Goal: Task Accomplishment & Management: Manage account settings

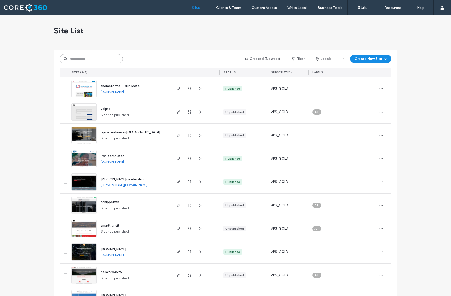
click at [101, 58] on input at bounding box center [91, 58] width 63 height 9
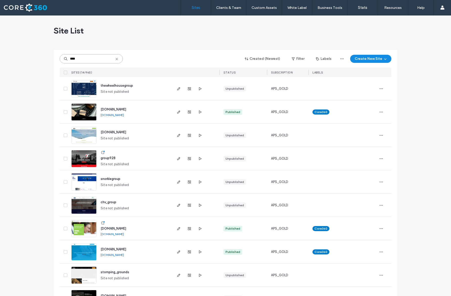
type input "****"
click at [87, 116] on img at bounding box center [84, 120] width 25 height 34
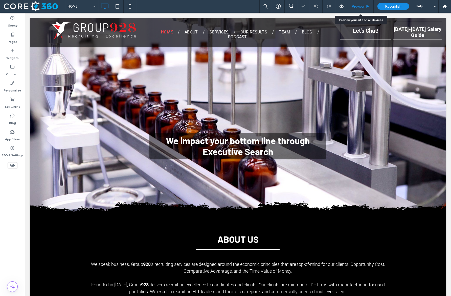
click at [362, 7] on span "Preview" at bounding box center [358, 6] width 13 height 4
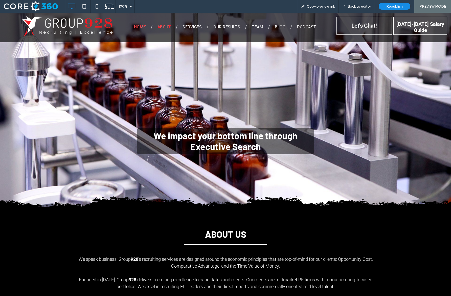
click at [166, 26] on span "ABOUT" at bounding box center [164, 27] width 13 height 5
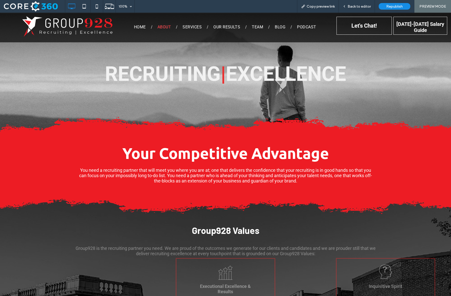
click at [259, 31] on div "HOME ABOUT SERVICES OUR RESULTS TEAM BLOG PODCAST Click To Paste" at bounding box center [226, 28] width 222 height 30
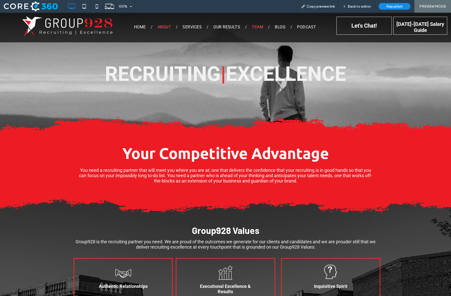
click at [259, 28] on span "TEAM" at bounding box center [257, 27] width 11 height 5
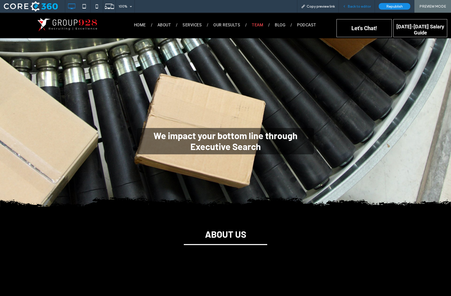
scroll to position [363, 0]
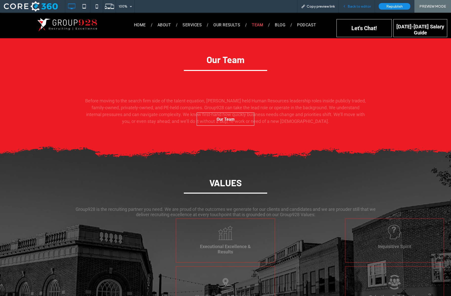
click at [366, 4] on div "Back to editor" at bounding box center [357, 6] width 36 height 13
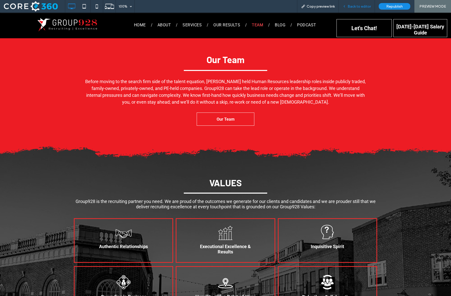
click at [356, 7] on span "Back to editor" at bounding box center [359, 6] width 23 height 4
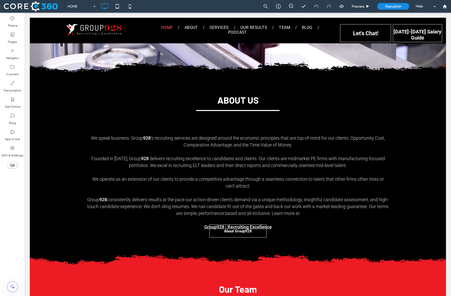
scroll to position [250, 0]
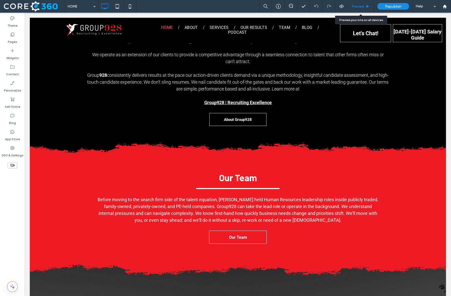
click at [355, 7] on span "Preview" at bounding box center [358, 6] width 13 height 4
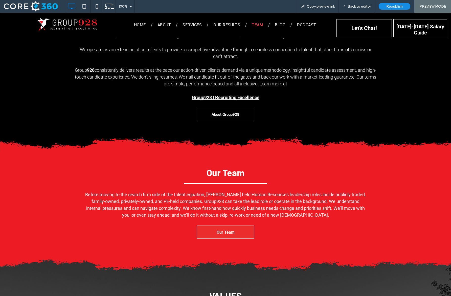
click at [213, 231] on link "Our Team" at bounding box center [226, 231] width 58 height 13
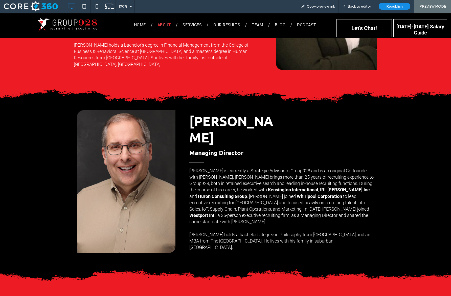
scroll to position [496, 0]
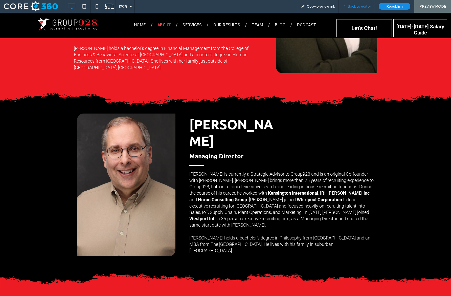
click at [357, 5] on span "Back to editor" at bounding box center [359, 6] width 23 height 4
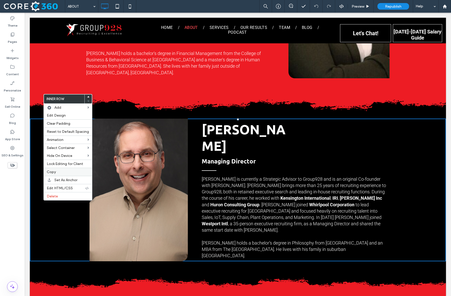
click at [66, 173] on label "Copy" at bounding box center [68, 172] width 42 height 4
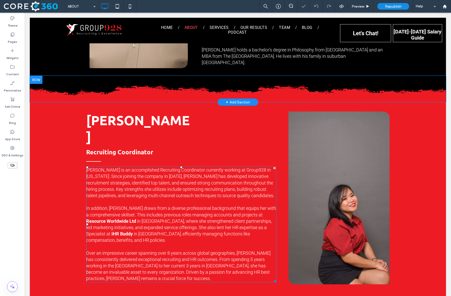
scroll to position [709, 0]
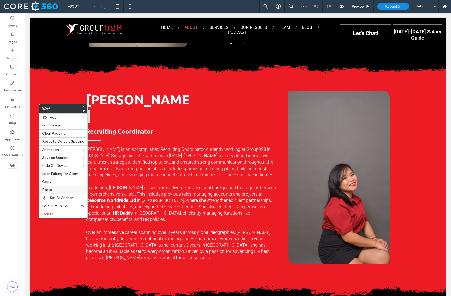
click at [60, 187] on label "Paste" at bounding box center [63, 189] width 42 height 4
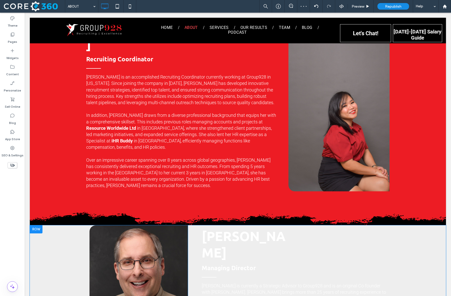
scroll to position [794, 0]
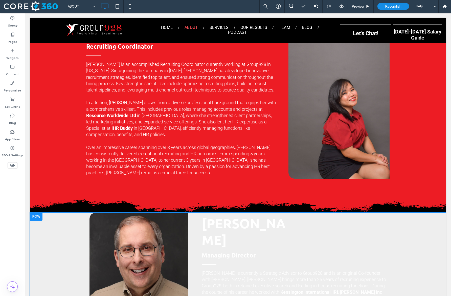
click at [37, 212] on div at bounding box center [36, 216] width 13 height 8
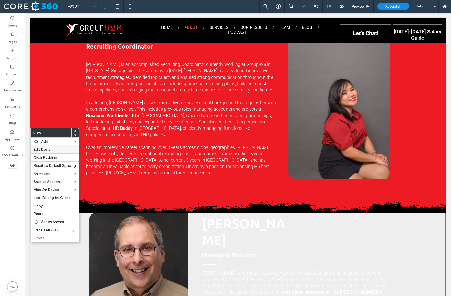
click at [48, 149] on span "Edit Design" at bounding box center [43, 149] width 19 height 4
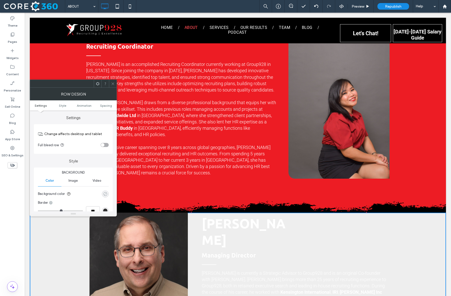
click at [105, 194] on div "rgba(0, 0, 0, 0)" at bounding box center [105, 194] width 4 height 4
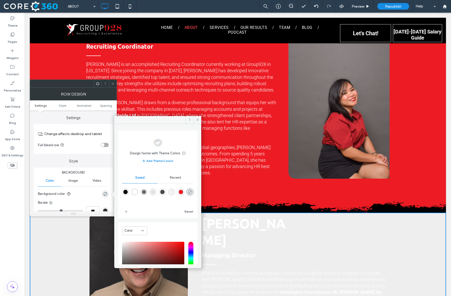
click at [125, 191] on div "rgba(0,0,0,1)" at bounding box center [125, 192] width 4 height 4
type input "***"
type input "****"
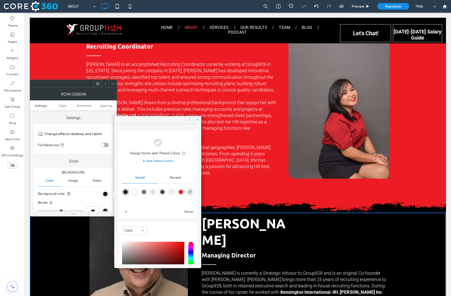
click at [112, 84] on icon at bounding box center [113, 84] width 4 height 4
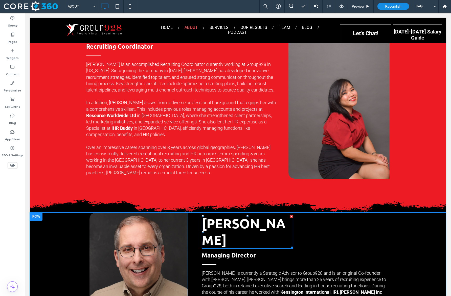
click at [246, 215] on span "[PERSON_NAME]" at bounding box center [244, 231] width 84 height 33
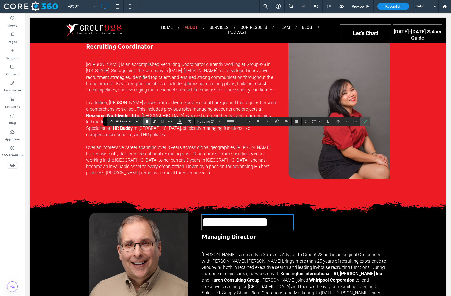
type input "******"
type input "**"
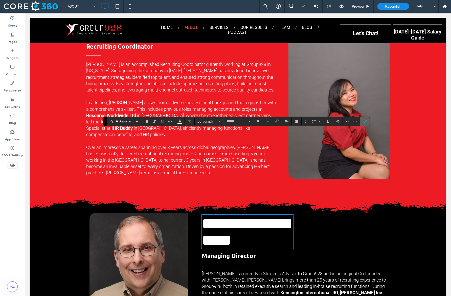
click at [368, 120] on label "Confirm" at bounding box center [365, 121] width 8 height 9
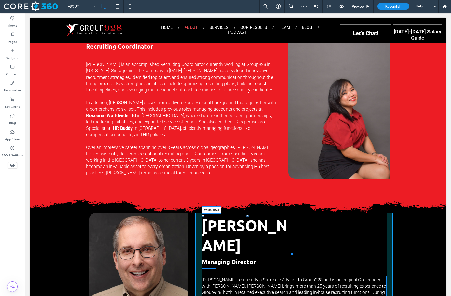
drag, startPoint x: 293, startPoint y: 182, endPoint x: 379, endPoint y: 171, distance: 86.2
click at [379, 212] on div "[PERSON_NAME] W:700 H:73 Managing Director [PERSON_NAME] is currently a Strateg…" at bounding box center [294, 286] width 197 height 149
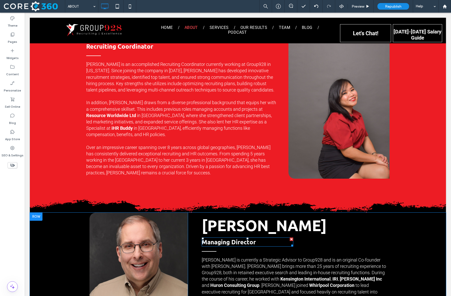
click at [228, 238] on span "Managing Director" at bounding box center [229, 242] width 54 height 8
type input "******"
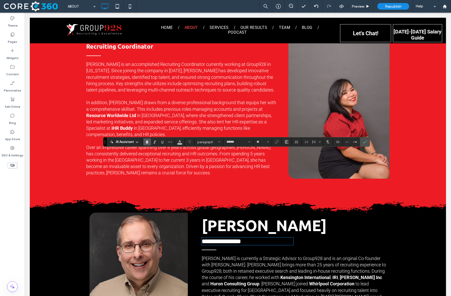
click at [241, 238] on span "**********" at bounding box center [221, 241] width 39 height 6
type input "**"
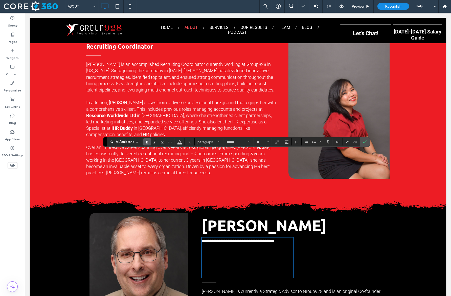
type input "******"
type input "**"
click at [213, 140] on span "paragraph*" at bounding box center [208, 142] width 20 height 4
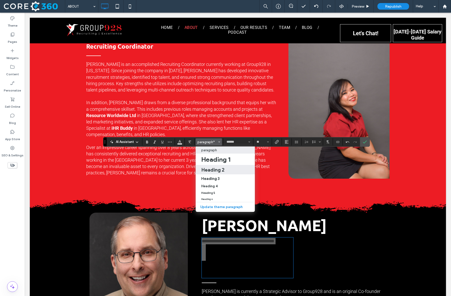
click at [216, 169] on h2 "Heading 2" at bounding box center [212, 170] width 23 height 6
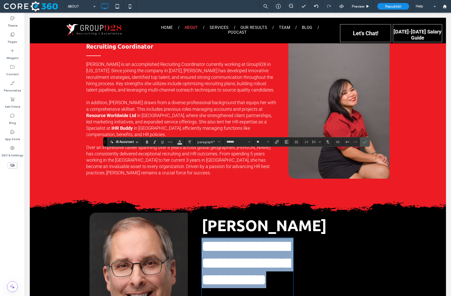
type input "******"
type input "**"
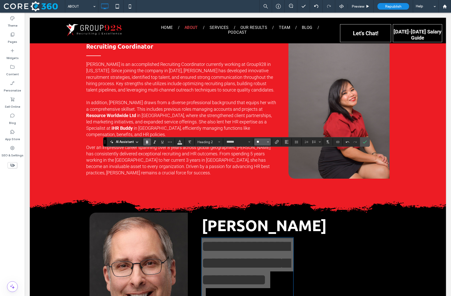
click at [261, 142] on input "**" at bounding box center [261, 142] width 10 height 4
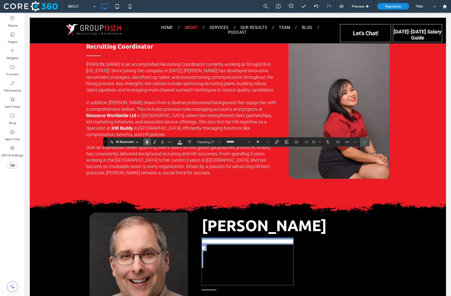
click at [241, 251] on h2 "﻿" at bounding box center [248, 267] width 92 height 33
type input "**"
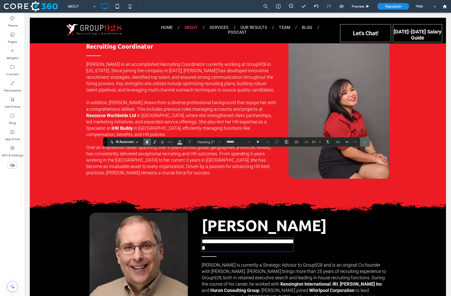
click at [368, 140] on label "Confirm" at bounding box center [365, 141] width 8 height 9
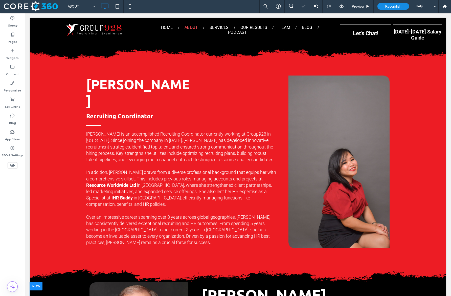
scroll to position [781, 0]
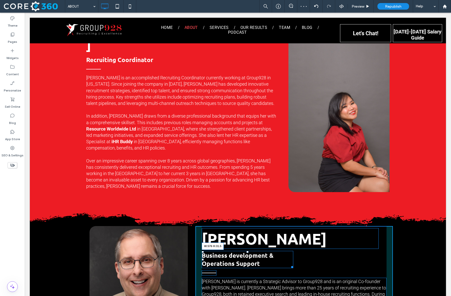
drag, startPoint x: 293, startPoint y: 177, endPoint x: 347, endPoint y: 176, distance: 54.2
click at [347, 226] on div "[PERSON_NAME] Business development & Operations Support W:576 H:31.5 [PERSON_NA…" at bounding box center [294, 294] width 197 height 137
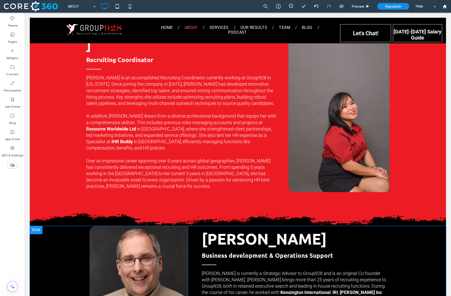
click at [173, 226] on div "Click To Paste Click To Paste" at bounding box center [139, 290] width 99 height 129
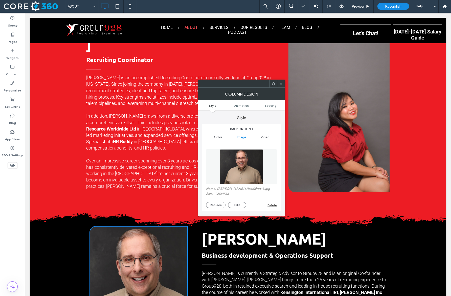
type input "**"
click at [219, 205] on button "Replace" at bounding box center [215, 205] width 19 height 6
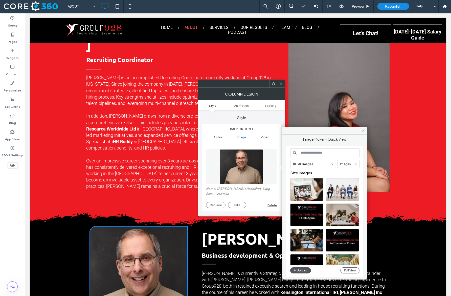
click at [299, 269] on button "Upload" at bounding box center [300, 270] width 21 height 6
click at [306, 273] on button "Upload" at bounding box center [300, 270] width 21 height 6
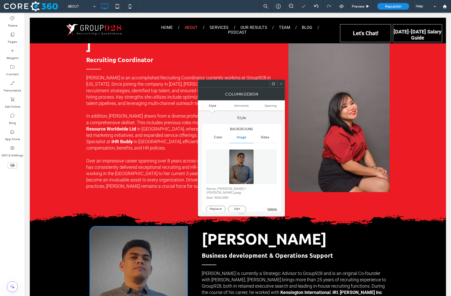
click at [280, 83] on icon at bounding box center [281, 84] width 4 height 4
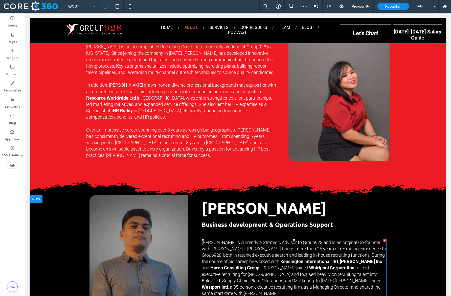
scroll to position [809, 0]
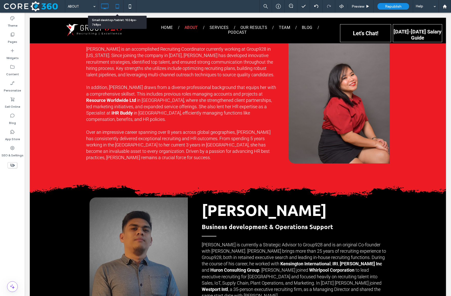
click at [120, 7] on icon at bounding box center [117, 6] width 10 height 10
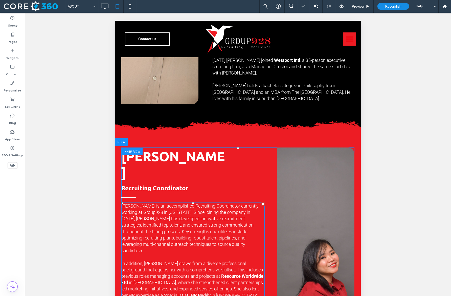
scroll to position [775, 0]
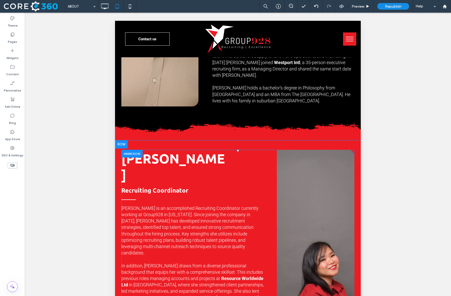
click at [329, 169] on div "Click To Paste" at bounding box center [316, 258] width 78 height 217
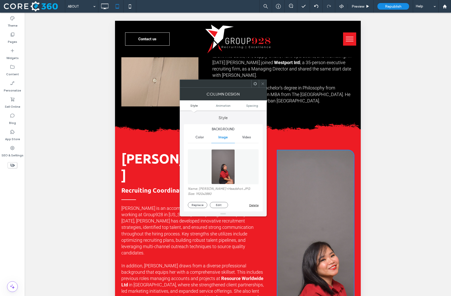
click at [263, 83] on icon at bounding box center [263, 84] width 4 height 4
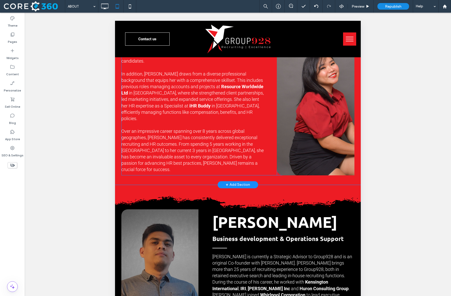
scroll to position [966, 0]
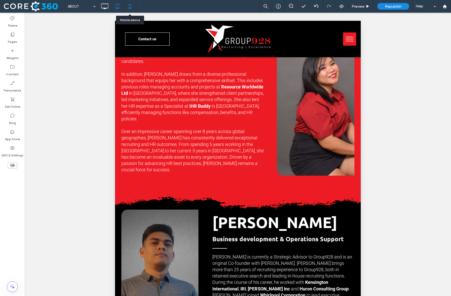
click at [130, 8] on use at bounding box center [130, 6] width 2 height 4
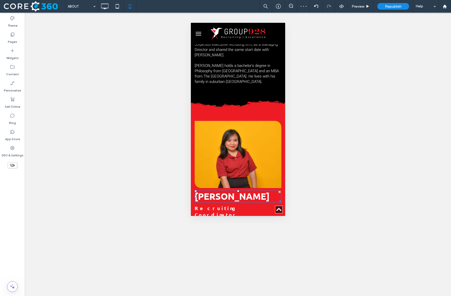
scroll to position [986, 0]
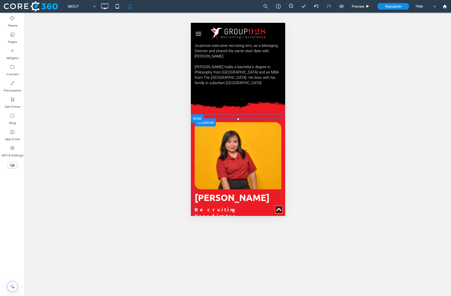
click at [206, 122] on div "Click To Paste" at bounding box center [238, 155] width 87 height 67
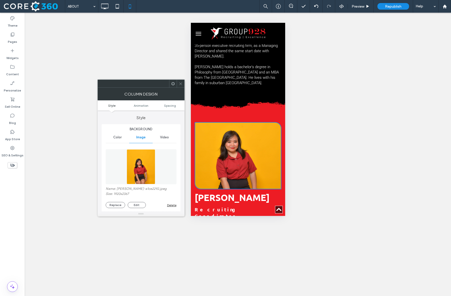
click at [121, 202] on div "Name: [PERSON_NAME]-a1ce2292.jpeg Size: 1920x2367 Replace Edit Delete" at bounding box center [141, 196] width 71 height 21
click at [121, 204] on button "Replace" at bounding box center [115, 205] width 19 height 6
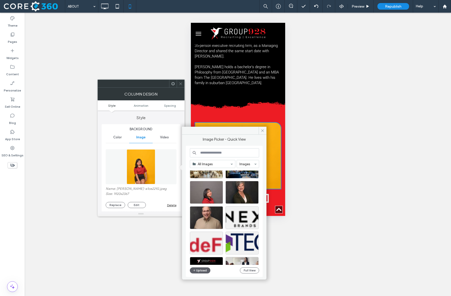
scroll to position [123, 0]
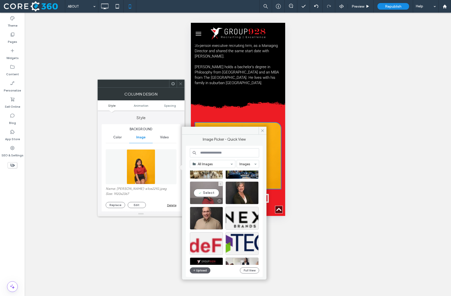
click at [205, 193] on div "Select" at bounding box center [206, 192] width 33 height 23
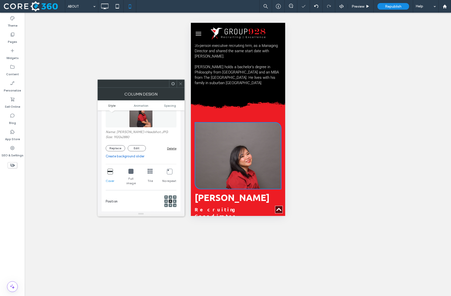
scroll to position [73, 0]
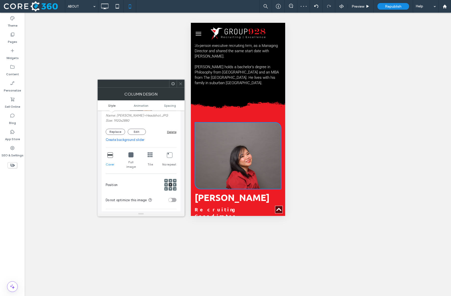
click at [170, 188] on icon at bounding box center [171, 189] width 2 height 2
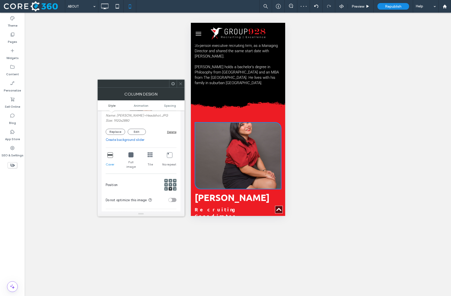
click at [172, 183] on div at bounding box center [171, 185] width 4 height 4
click at [171, 183] on div at bounding box center [171, 185] width 4 height 4
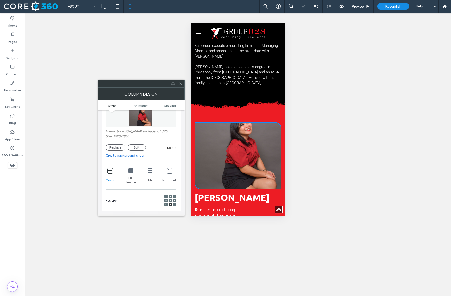
scroll to position [64, 0]
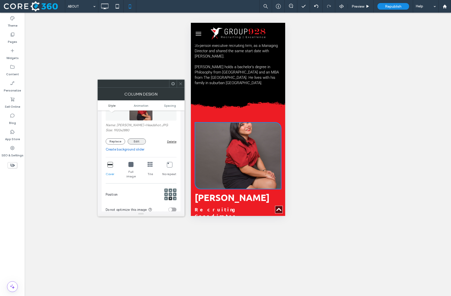
click at [131, 141] on button "Edit" at bounding box center [137, 141] width 18 height 6
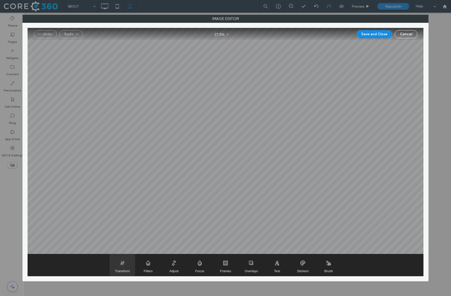
click at [123, 261] on span "Transform" at bounding box center [122, 265] width 25 height 22
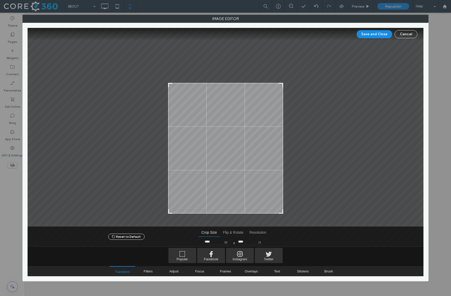
type input "****"
drag, startPoint x: 282, startPoint y: 43, endPoint x: 291, endPoint y: 85, distance: 42.9
click at [291, 85] on div at bounding box center [226, 127] width 396 height 198
click at [380, 35] on button "Save and Close" at bounding box center [374, 34] width 35 height 8
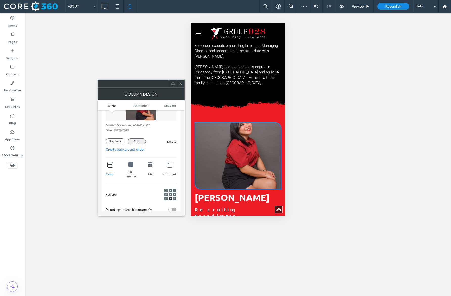
click at [133, 142] on button "Edit" at bounding box center [137, 141] width 18 height 6
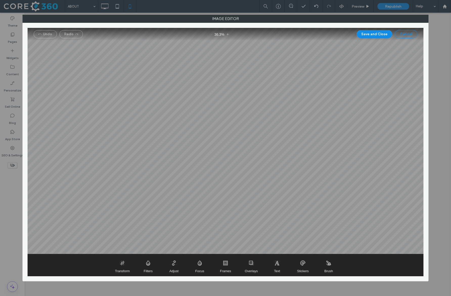
click at [408, 34] on button "Cancel" at bounding box center [406, 34] width 23 height 8
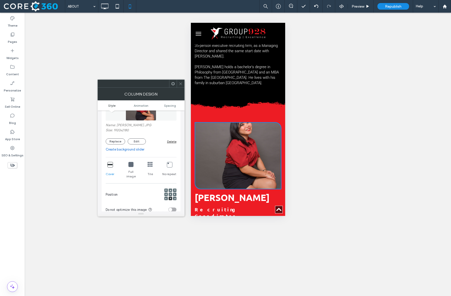
click at [170, 193] on icon at bounding box center [171, 194] width 2 height 2
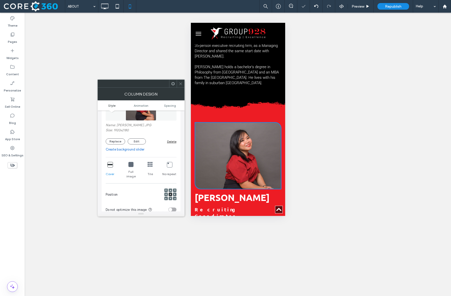
click at [182, 85] on icon at bounding box center [181, 84] width 4 height 4
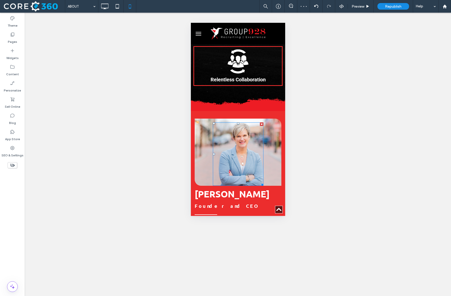
scroll to position [419, 0]
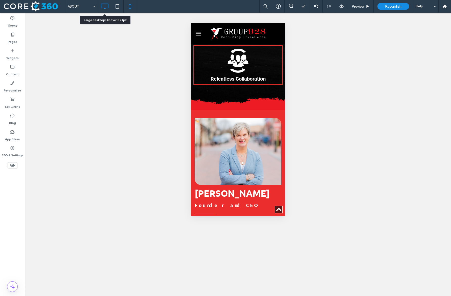
click at [106, 3] on icon at bounding box center [105, 6] width 10 height 10
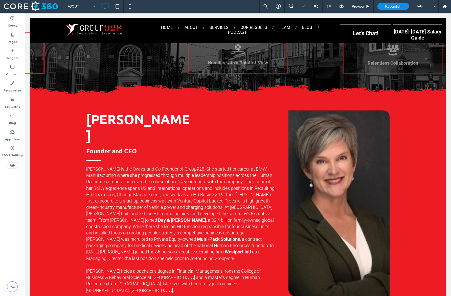
scroll to position [288, 0]
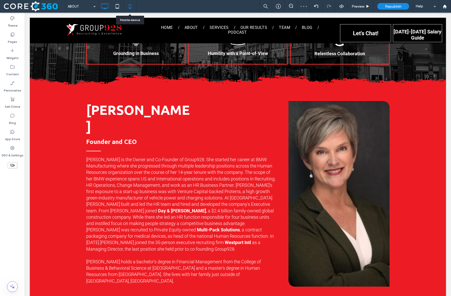
click at [130, 6] on icon at bounding box center [130, 6] width 10 height 10
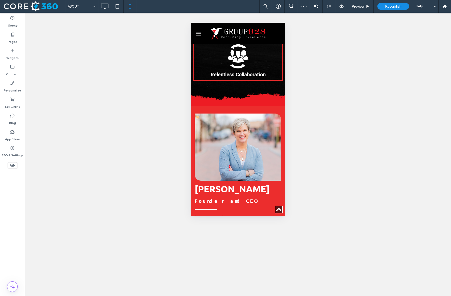
scroll to position [427, 0]
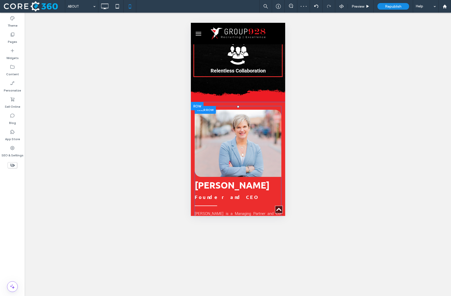
click at [197, 140] on div "Click To Paste" at bounding box center [238, 143] width 87 height 67
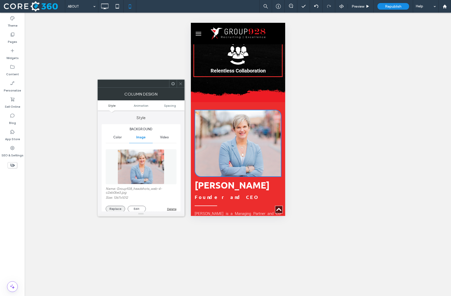
click at [118, 207] on button "Replace" at bounding box center [115, 208] width 19 height 6
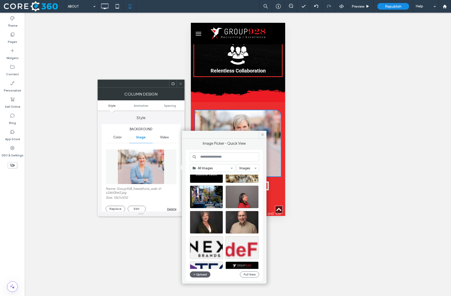
scroll to position [125, 0]
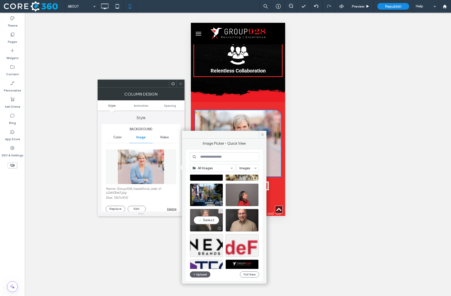
click at [215, 222] on div "Select" at bounding box center [206, 220] width 33 height 23
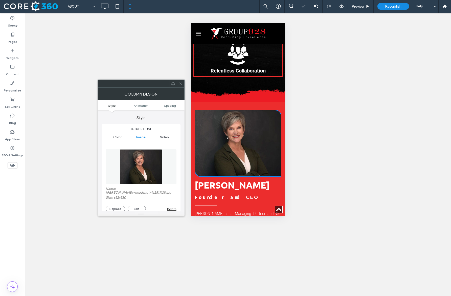
click at [180, 83] on icon at bounding box center [181, 84] width 4 height 4
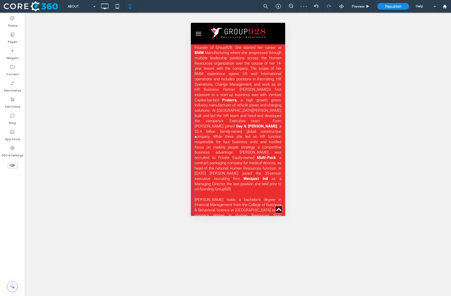
scroll to position [599, 0]
click at [107, 9] on icon at bounding box center [105, 6] width 10 height 10
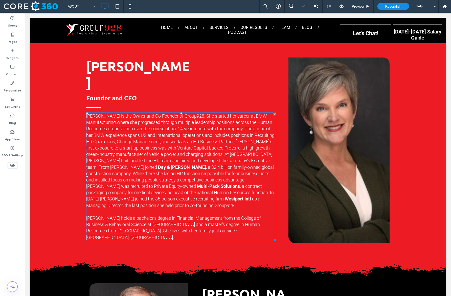
scroll to position [329, 0]
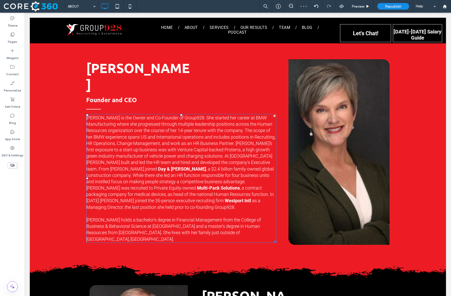
click at [236, 134] on span "[PERSON_NAME] is the Owner and Co-Founder of Group928. She started her career a…" at bounding box center [180, 143] width 189 height 56
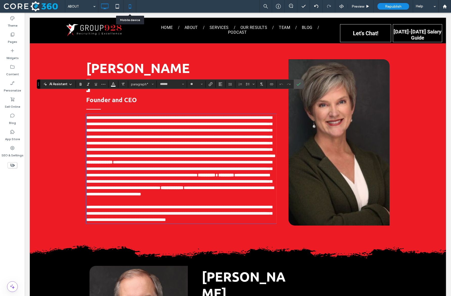
click at [127, 8] on icon at bounding box center [130, 6] width 10 height 10
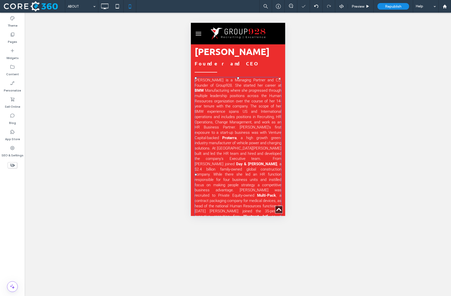
scroll to position [578, 0]
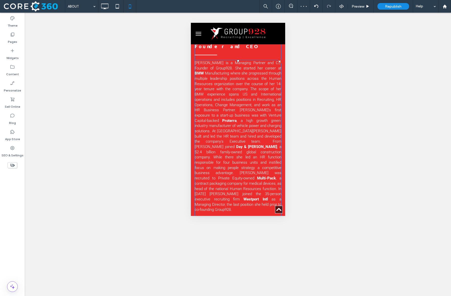
click at [230, 153] on span ", a $2.4 billion family-owned global construction company. While there she led …" at bounding box center [238, 162] width 87 height 36
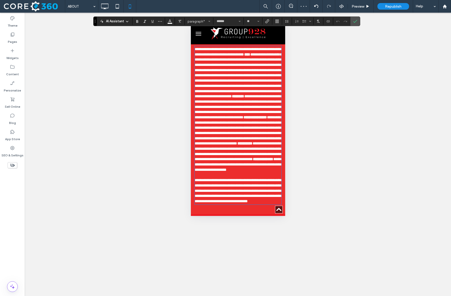
scroll to position [0, 0]
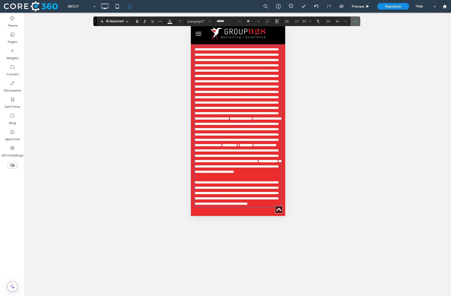
click at [356, 21] on icon "Confirm" at bounding box center [356, 21] width 4 height 4
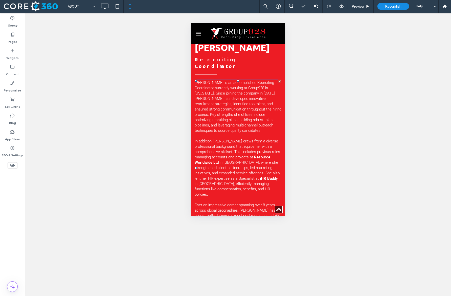
scroll to position [1142, 0]
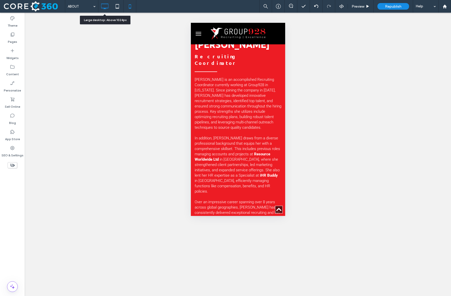
click at [107, 6] on icon at bounding box center [105, 6] width 10 height 10
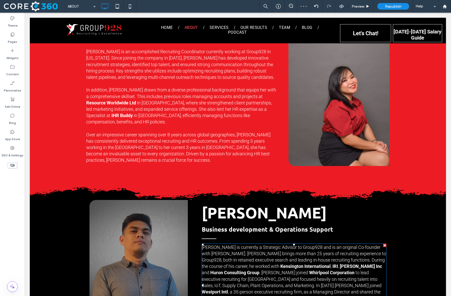
scroll to position [812, 0]
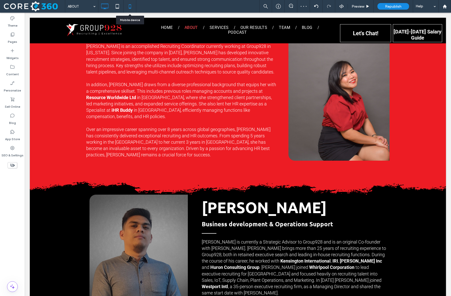
click at [129, 6] on icon at bounding box center [130, 6] width 10 height 10
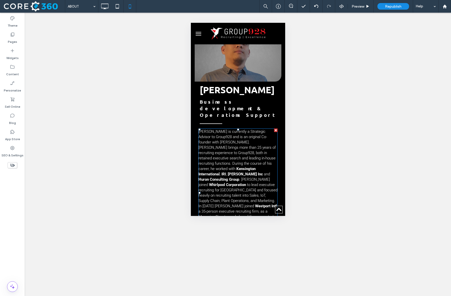
scroll to position [1410, 0]
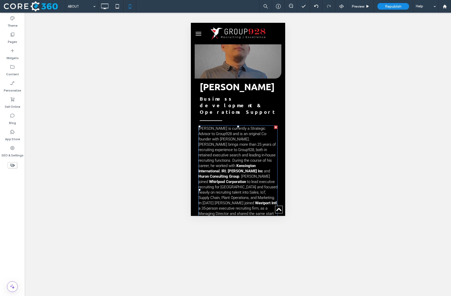
click at [241, 221] on p at bounding box center [237, 223] width 79 height 5
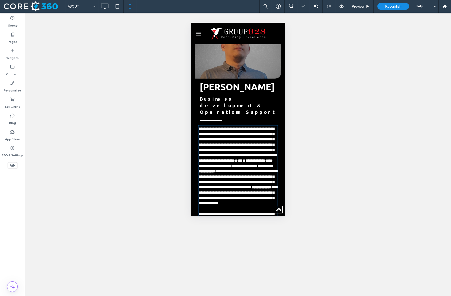
type input "******"
type input "**"
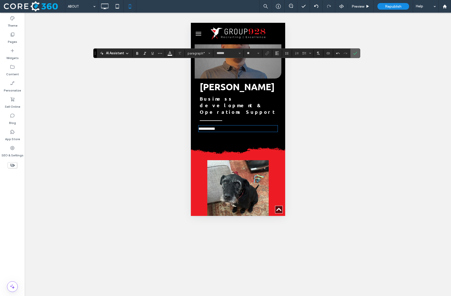
click at [356, 55] on icon "Confirm" at bounding box center [356, 53] width 4 height 4
